Goal: Navigation & Orientation: Find specific page/section

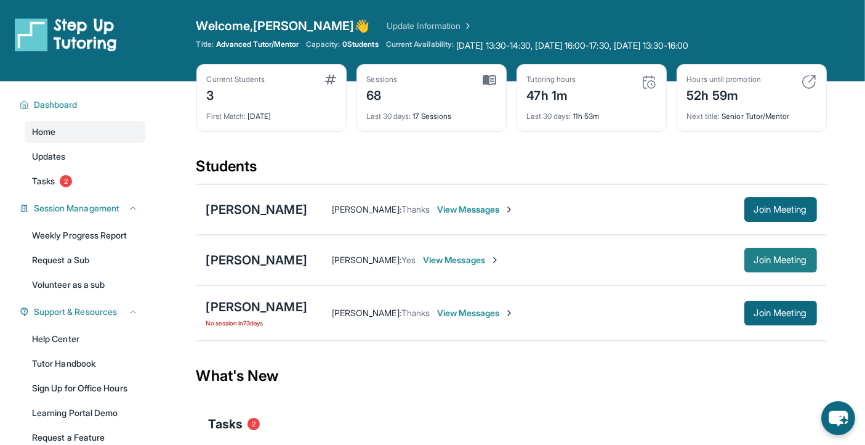
click at [775, 260] on span "Join Meeting" at bounding box center [780, 259] width 53 height 7
click at [768, 206] on span "Join Meeting" at bounding box center [780, 209] width 53 height 7
click at [543, 95] on div "47h 1m" at bounding box center [551, 94] width 49 height 20
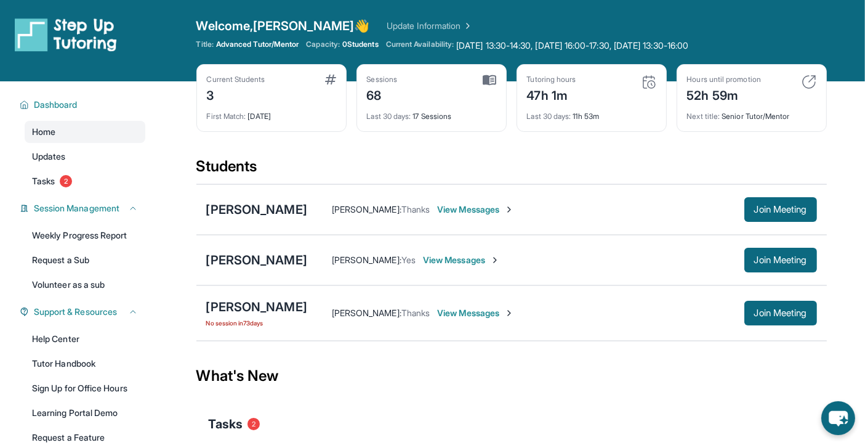
click at [387, 24] on link "Update Information" at bounding box center [430, 26] width 86 height 12
click at [451, 47] on span "Current Availability:" at bounding box center [420, 45] width 68 height 12
click at [387, 28] on link "Update Information" at bounding box center [430, 26] width 86 height 12
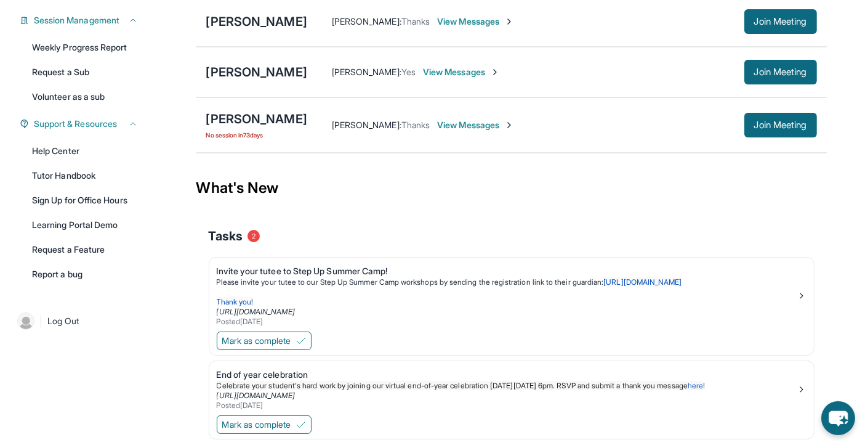
scroll to position [238, 0]
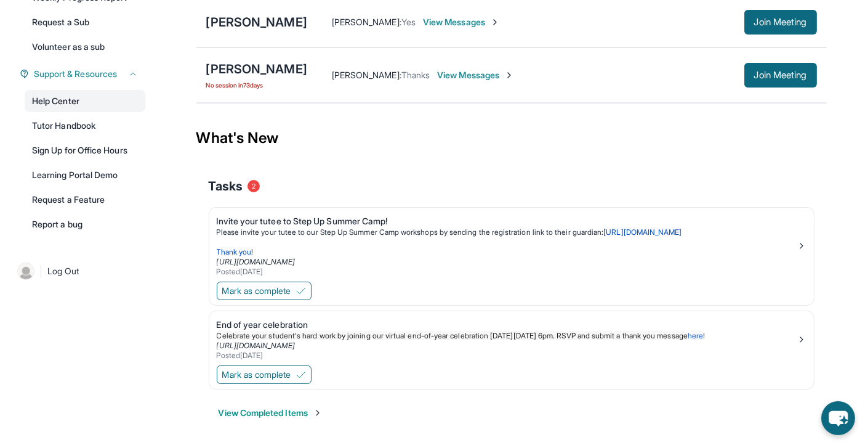
click at [47, 101] on link "Help Center" at bounding box center [85, 101] width 121 height 22
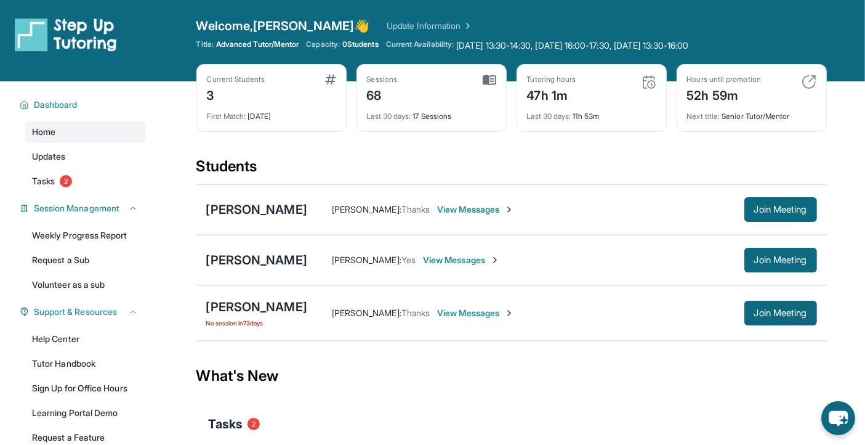
click at [387, 27] on link "Update Information" at bounding box center [430, 26] width 86 height 12
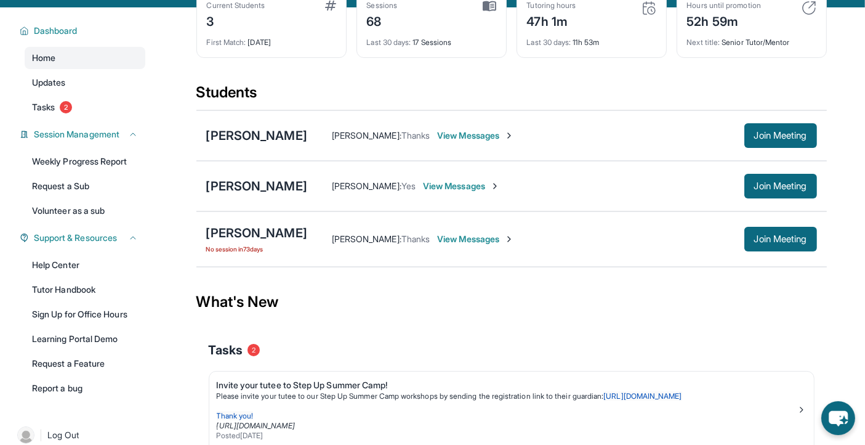
scroll to position [60, 0]
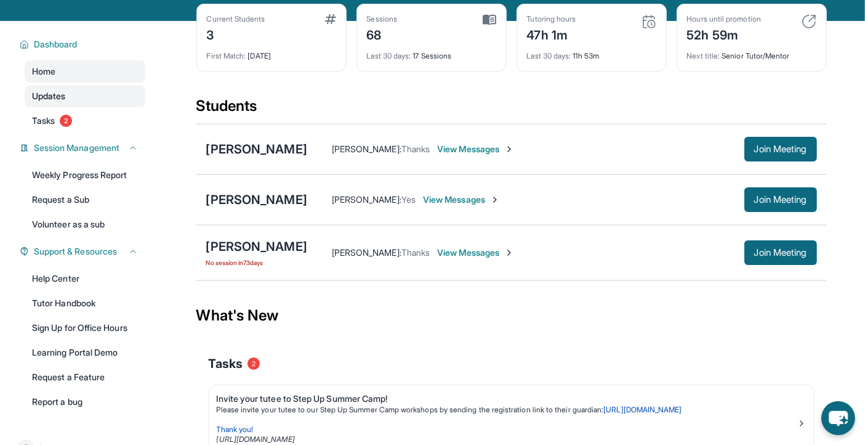
click at [46, 96] on span "Updates" at bounding box center [49, 96] width 34 height 12
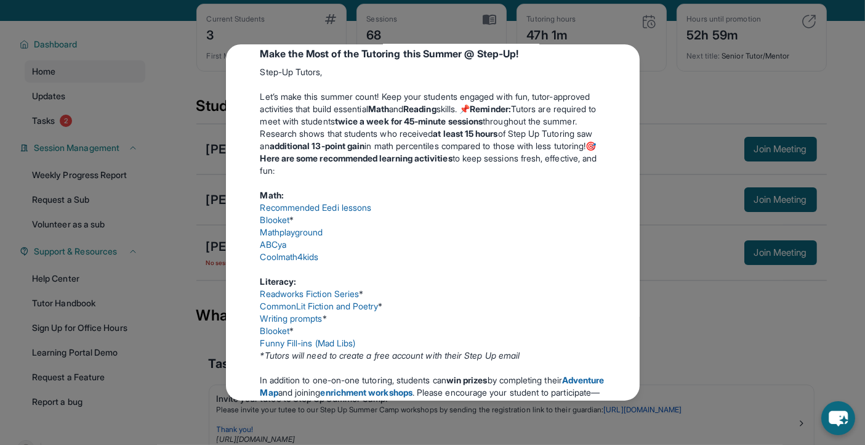
scroll to position [241, 0]
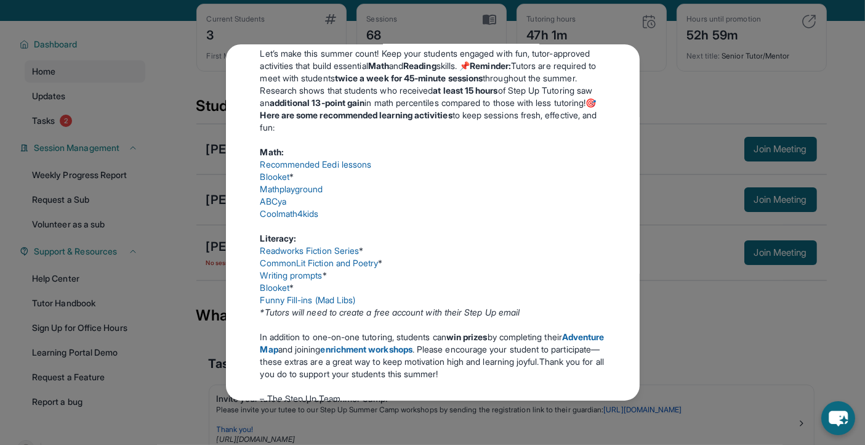
click at [325, 268] on link "CommonLit Fiction and Poetry" at bounding box center [319, 262] width 118 height 10
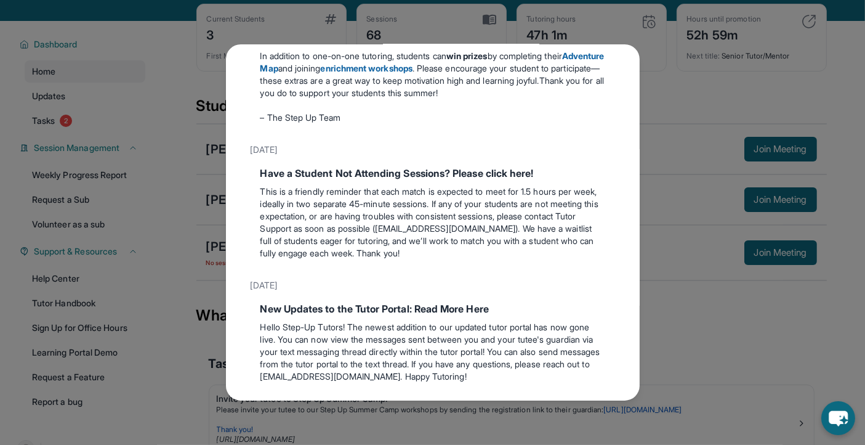
scroll to position [438, 0]
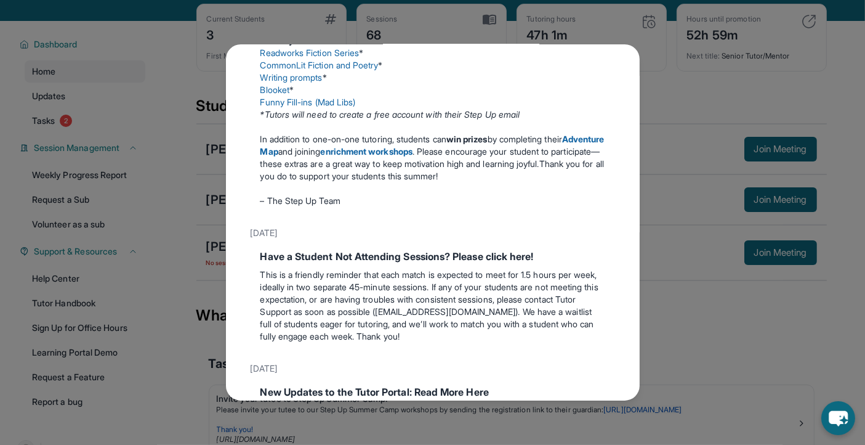
click at [685, 119] on div "Updates July 4th Happy 4th of July! Happy Independence Day from Step-Up Tutorin…" at bounding box center [432, 222] width 865 height 445
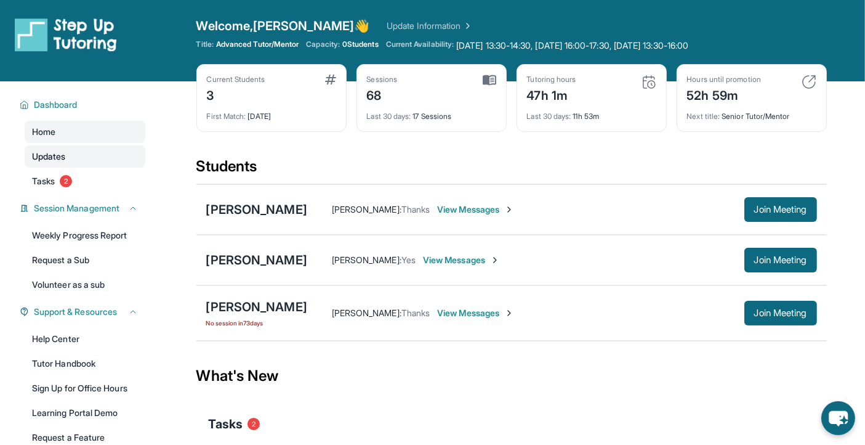
click at [47, 157] on span "Updates" at bounding box center [49, 156] width 34 height 12
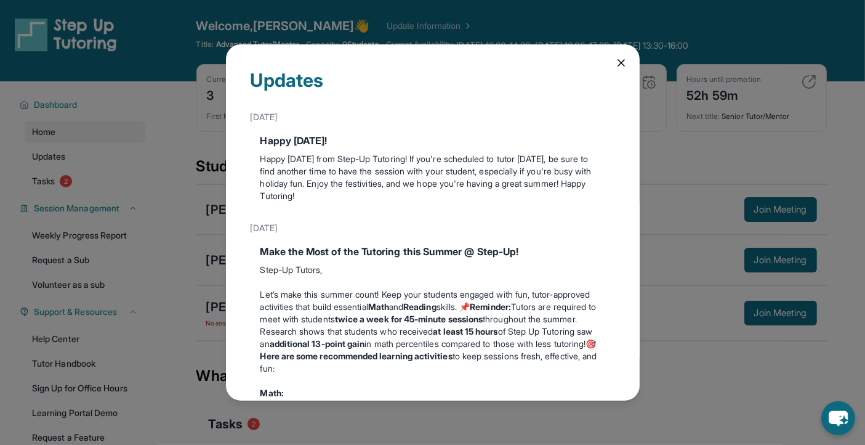
click at [618, 60] on icon at bounding box center [621, 63] width 6 height 6
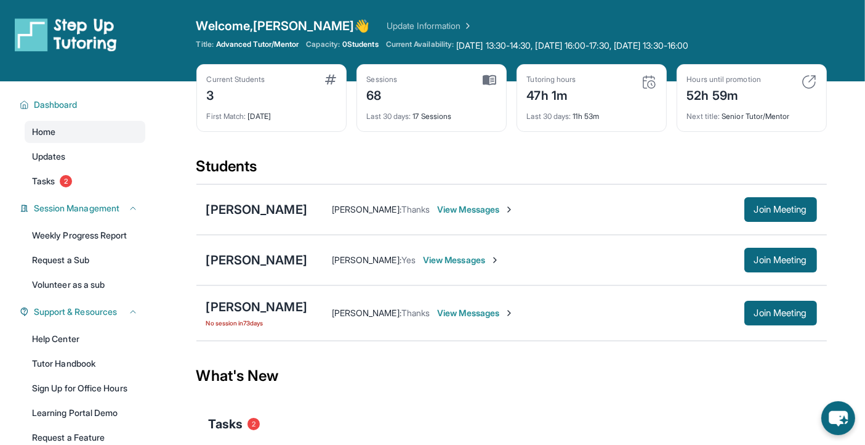
click at [397, 42] on span "Current Availability:" at bounding box center [420, 45] width 68 height 12
click at [387, 25] on link "Update Information" at bounding box center [430, 26] width 86 height 12
